Goal: Navigation & Orientation: Find specific page/section

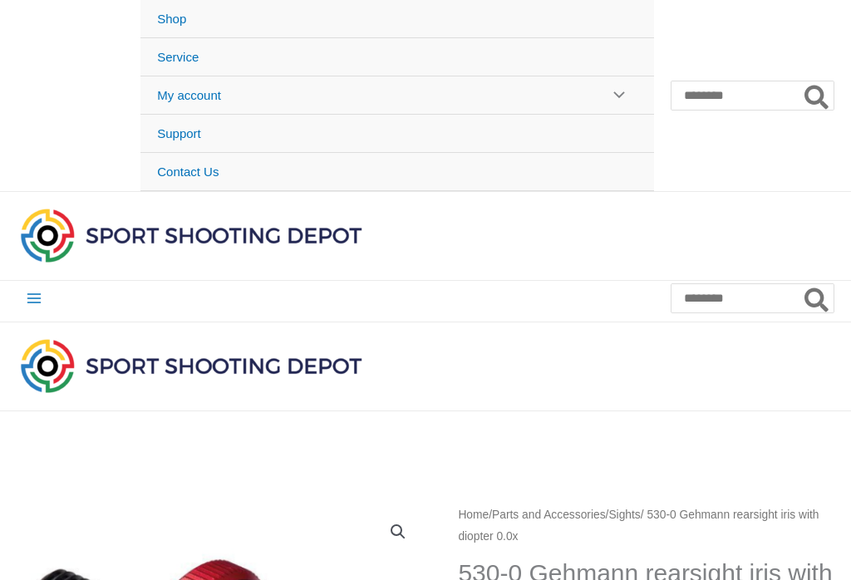
click at [157, 13] on span "Shop" at bounding box center [171, 19] width 29 height 14
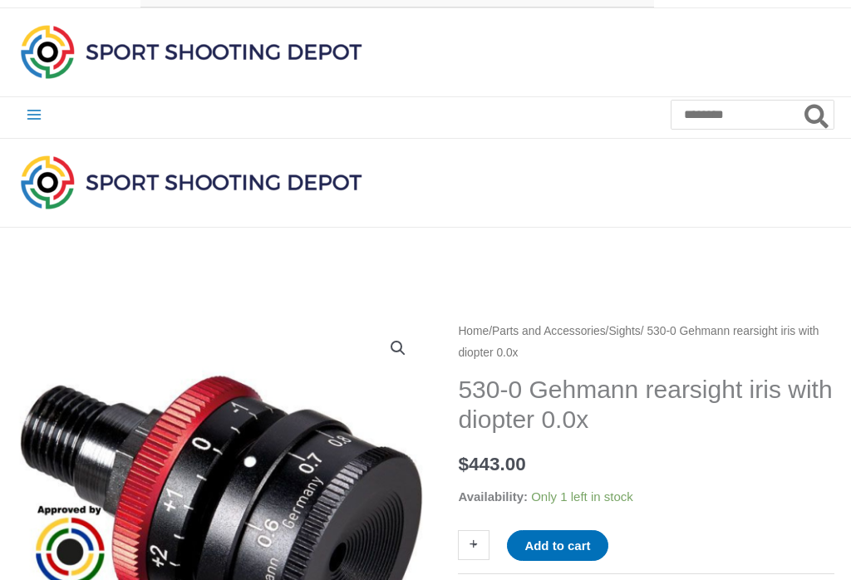
scroll to position [183, 0]
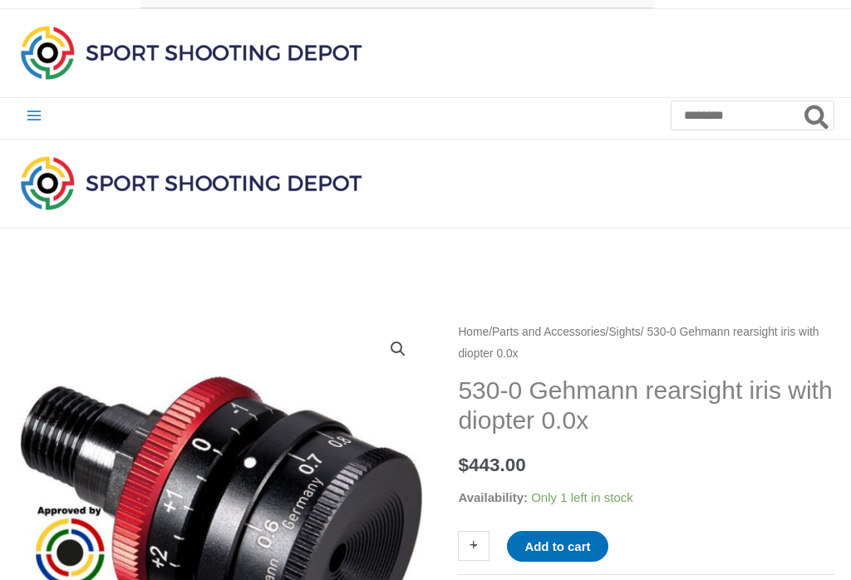
click at [35, 113] on icon "Main menu toggle" at bounding box center [34, 115] width 14 height 10
click at [29, 117] on icon "Main menu toggle" at bounding box center [34, 115] width 14 height 10
click at [41, 112] on icon "Main menu toggle" at bounding box center [34, 115] width 17 height 17
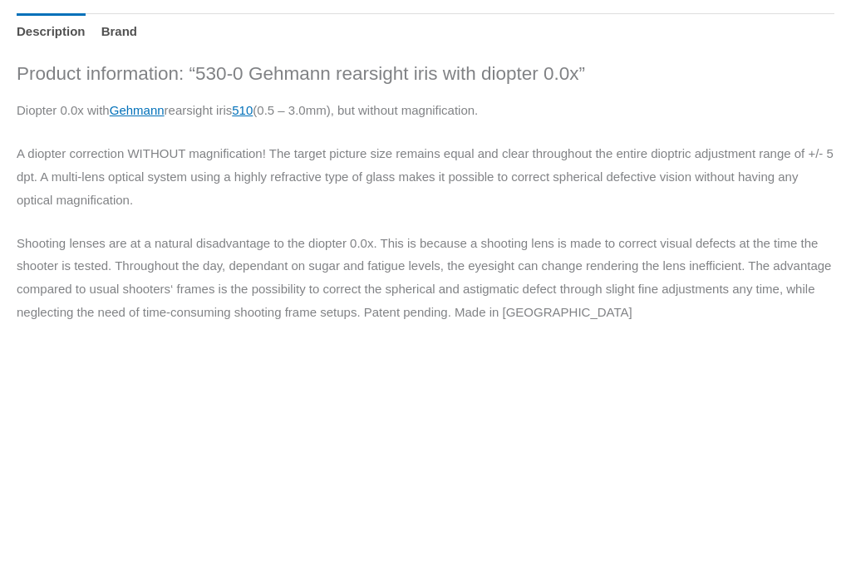
scroll to position [1000, 0]
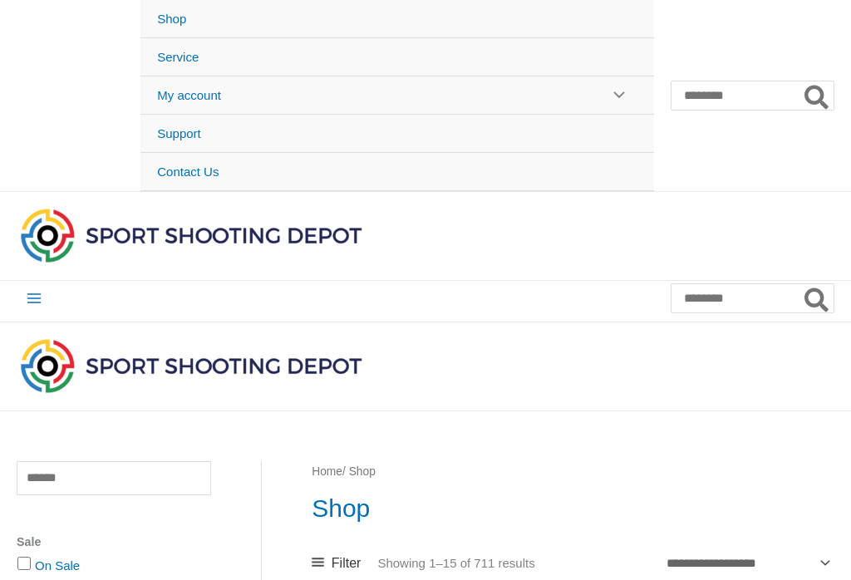
click at [26, 293] on icon "Main menu toggle" at bounding box center [34, 298] width 17 height 17
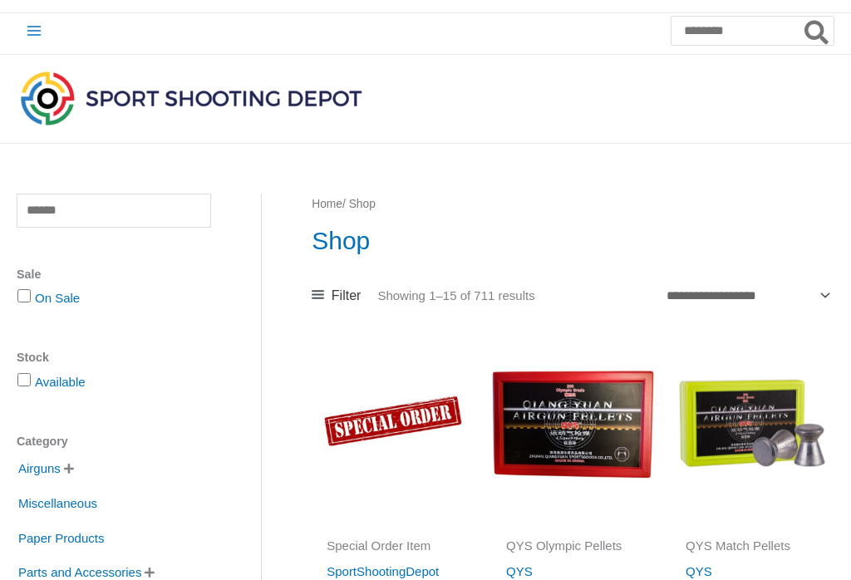
scroll to position [163, 0]
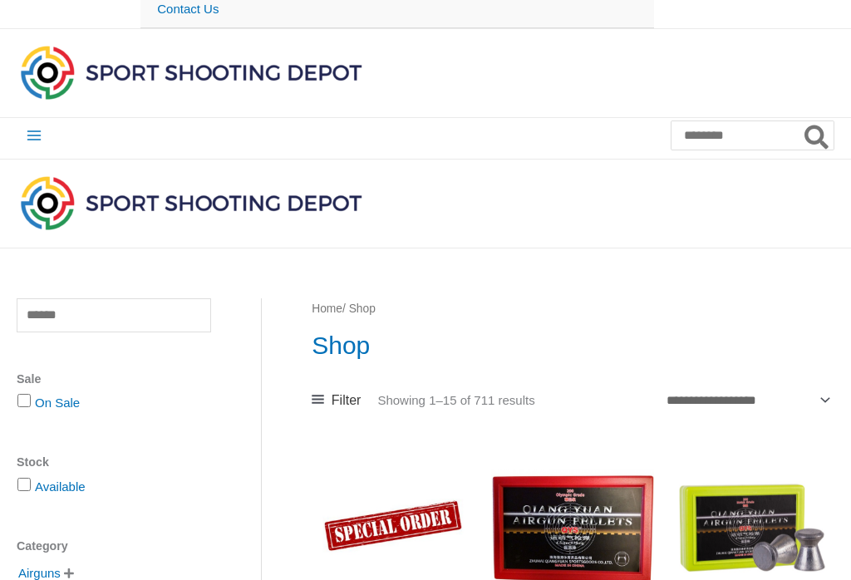
click at [38, 137] on icon "Main menu toggle" at bounding box center [34, 135] width 14 height 10
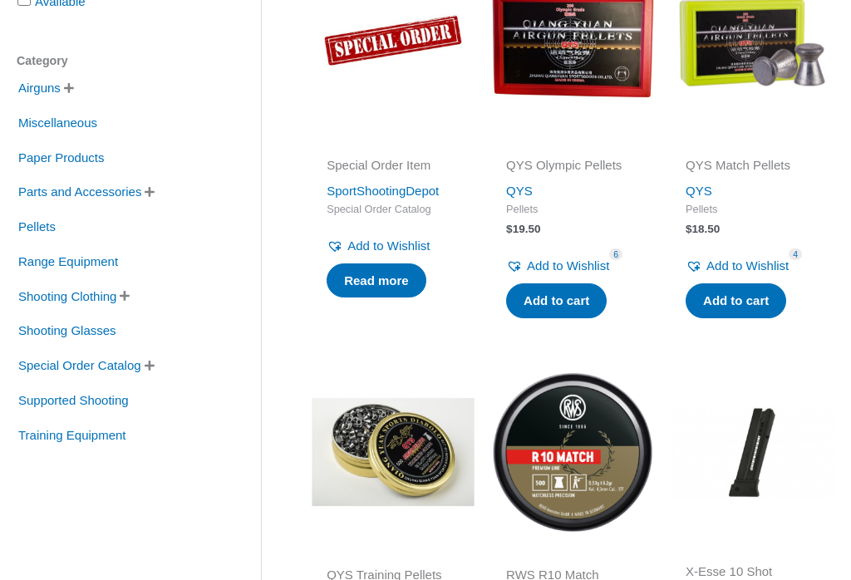
scroll to position [630, 0]
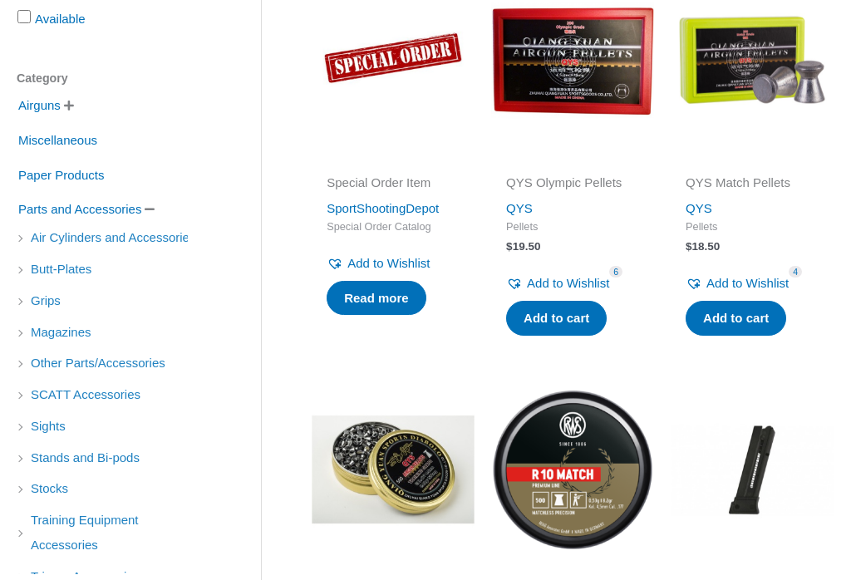
click at [154, 209] on span "" at bounding box center [150, 209] width 10 height 12
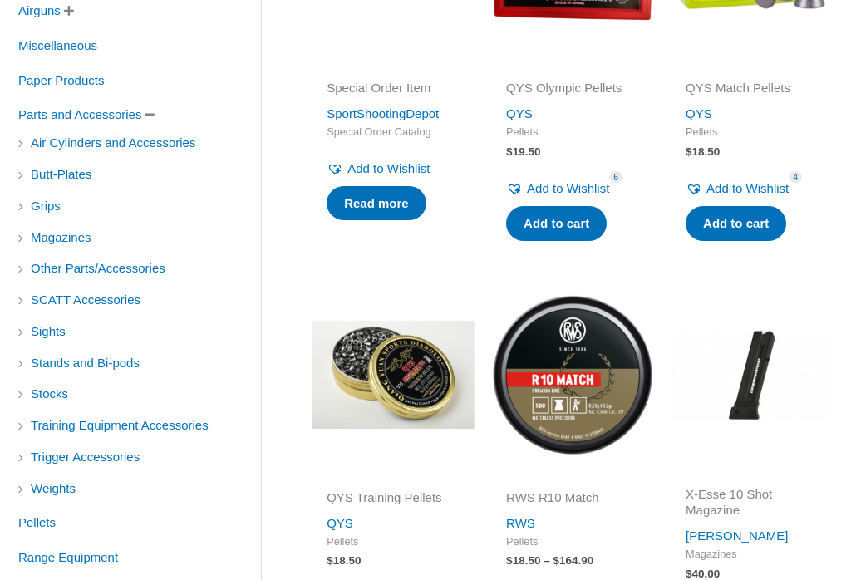
scroll to position [733, 0]
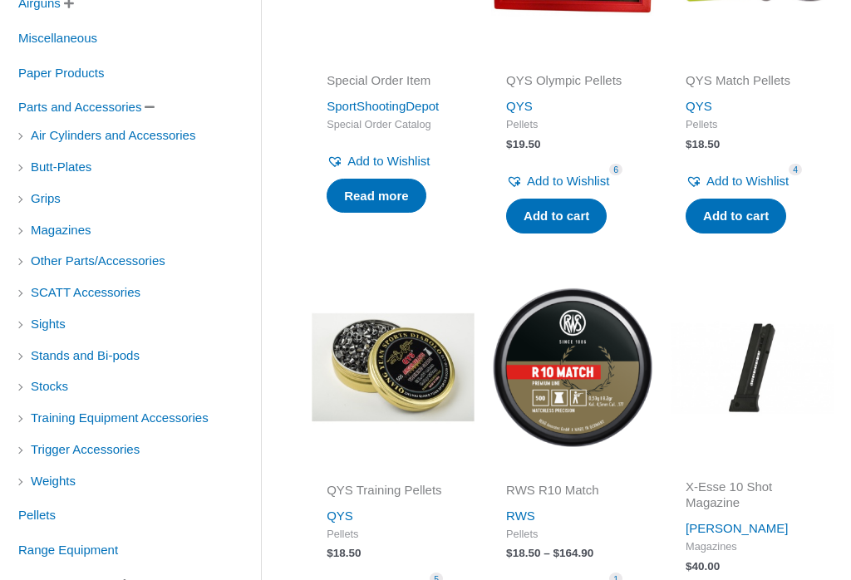
click at [30, 169] on span "Butt-Plates" at bounding box center [61, 167] width 64 height 28
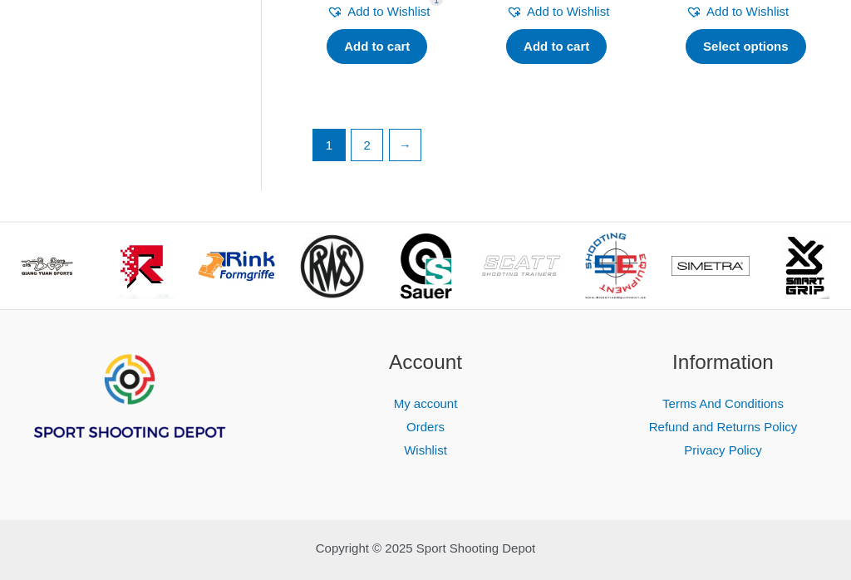
scroll to position [2709, 0]
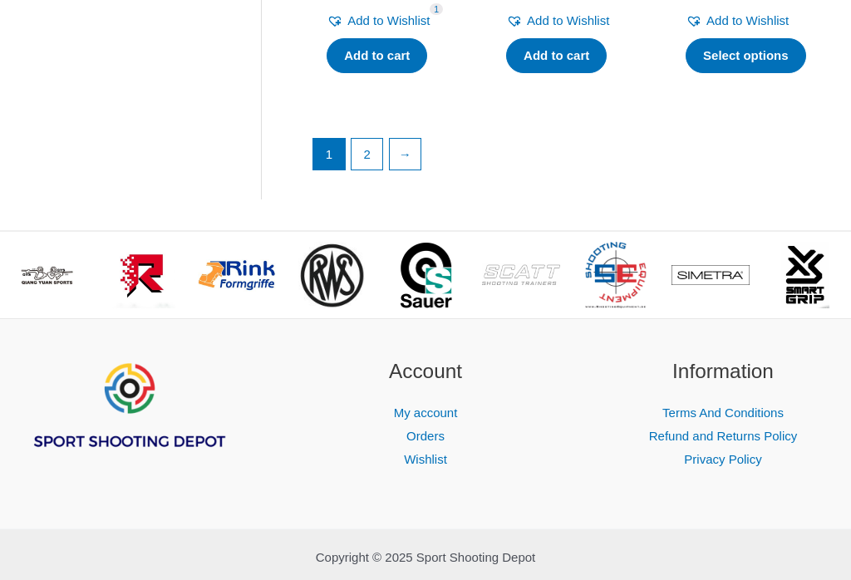
click at [360, 170] on link "2" at bounding box center [367, 155] width 32 height 32
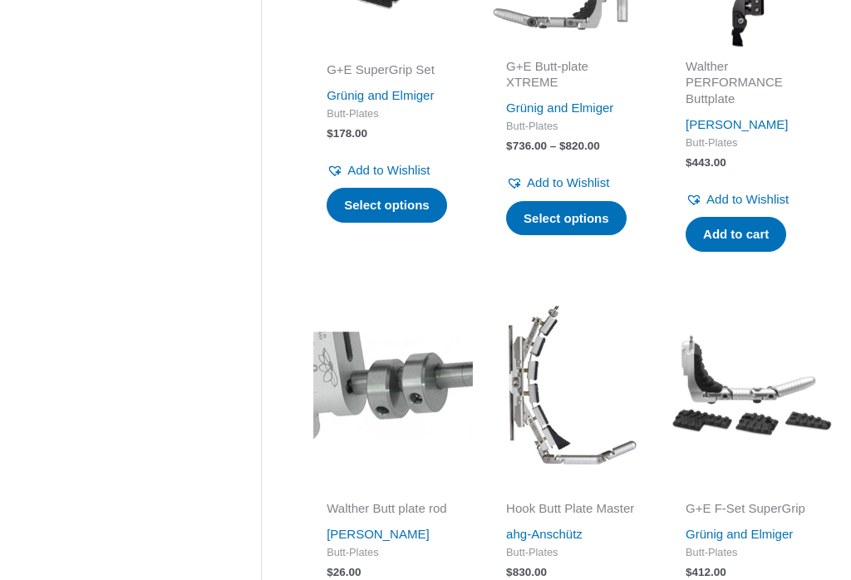
scroll to position [1987, 0]
